Goal: Task Accomplishment & Management: Use online tool/utility

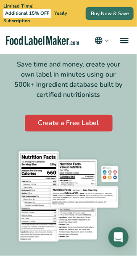
scroll to position [67, 0]
click at [49, 190] on img at bounding box center [68, 196] width 110 height 101
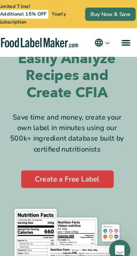
scroll to position [0, 0]
